Goal: Navigation & Orientation: Go to known website

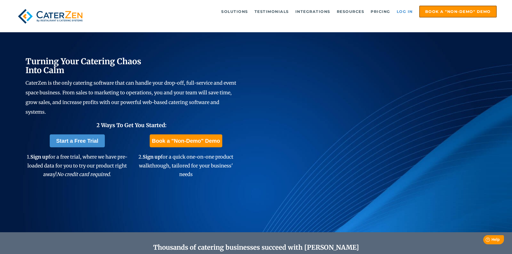
click at [404, 13] on link "Log in" at bounding box center [405, 11] width 22 height 11
click at [402, 10] on link "Log in" at bounding box center [405, 11] width 22 height 11
click at [403, 12] on link "Log in" at bounding box center [405, 11] width 22 height 11
